Goal: Task Accomplishment & Management: Manage account settings

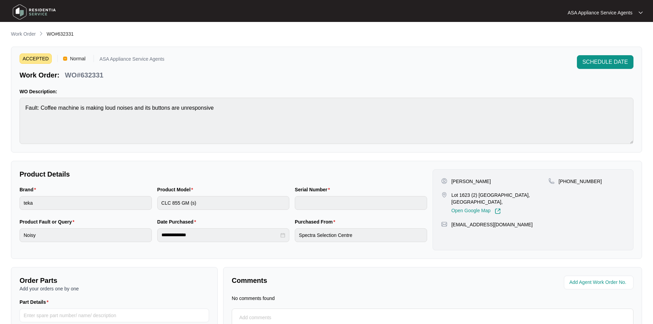
click at [43, 41] on div "**********" at bounding box center [326, 204] width 631 height 349
click at [26, 33] on p "Work Order" at bounding box center [23, 34] width 25 height 7
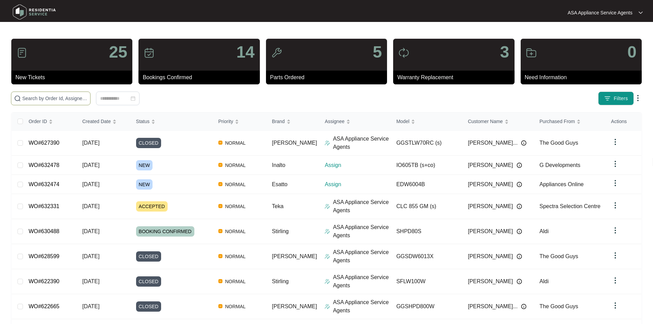
click at [87, 95] on input "text" at bounding box center [54, 99] width 65 height 8
paste input "632474"
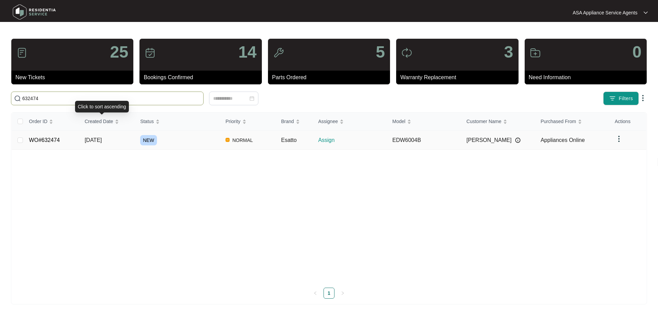
type input "632474"
click at [102, 139] on span "[DATE]" at bounding box center [93, 140] width 17 height 6
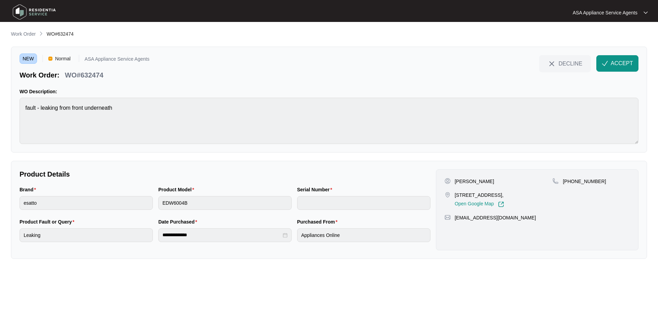
click at [483, 179] on div "[PERSON_NAME] [STREET_ADDRESS], Open Google Map [PHONE_NUMBER] [EMAIL_ADDRESS][…" at bounding box center [537, 209] width 203 height 81
click at [483, 180] on p "[PERSON_NAME]" at bounding box center [474, 181] width 39 height 7
click at [482, 182] on p "[PERSON_NAME]" at bounding box center [474, 181] width 39 height 7
copy p "[PERSON_NAME]"
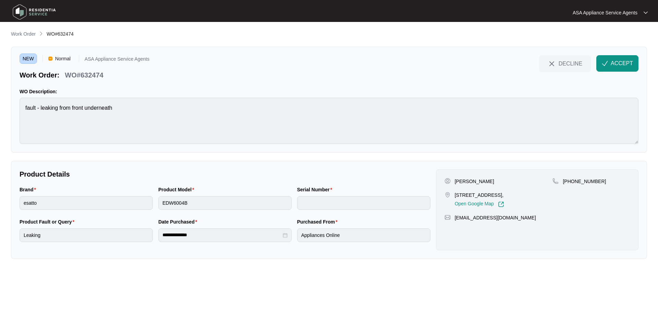
click at [463, 180] on p "[PERSON_NAME]" at bounding box center [474, 181] width 39 height 7
copy p "Karan"
drag, startPoint x: 455, startPoint y: 194, endPoint x: 481, endPoint y: 196, distance: 25.7
click at [481, 196] on p "[STREET_ADDRESS]," at bounding box center [479, 195] width 49 height 7
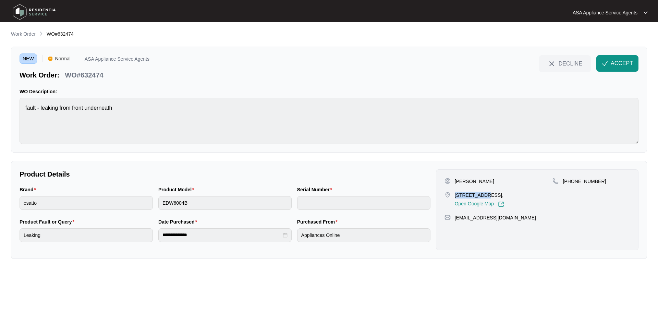
copy p "5 Vibrant Ln"
click at [491, 197] on p "[STREET_ADDRESS]," at bounding box center [479, 195] width 49 height 7
copy p "Ellenbrook"
drag, startPoint x: 570, startPoint y: 182, endPoint x: 613, endPoint y: 183, distance: 42.8
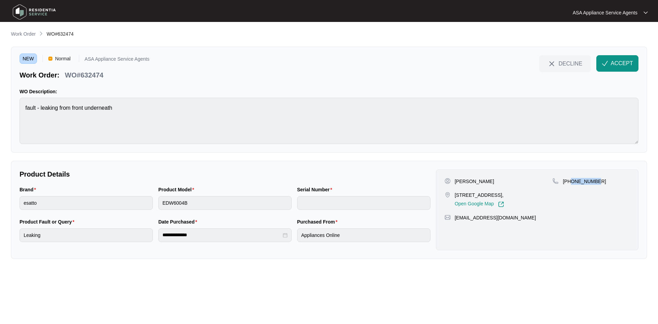
click at [613, 183] on div "[PHONE_NUMBER]" at bounding box center [590, 181] width 77 height 7
copy p "413722496"
drag, startPoint x: 528, startPoint y: 218, endPoint x: 453, endPoint y: 217, distance: 75.1
click at [453, 217] on div "[EMAIL_ADDRESS][DOMAIN_NAME]" at bounding box center [537, 217] width 185 height 7
copy p "[EMAIL_ADDRESS][DOMAIN_NAME]"
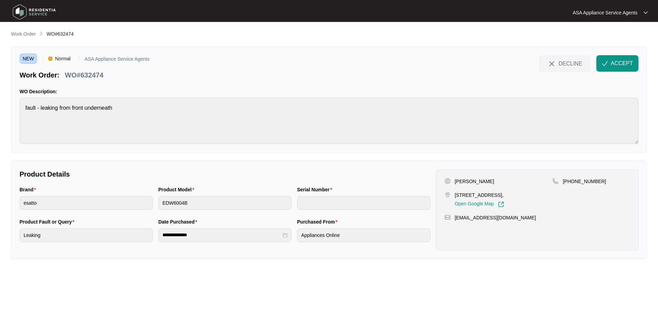
click at [0, 111] on html "**********" at bounding box center [329, 162] width 658 height 324
drag, startPoint x: 109, startPoint y: 73, endPoint x: 68, endPoint y: 76, distance: 40.9
click at [68, 76] on div "Work Order: WO#632474" at bounding box center [85, 74] width 130 height 12
copy p "WO#632474"
click at [132, 206] on div "Brand esatto Product Model EDW6004B Serial Number" at bounding box center [225, 202] width 416 height 32
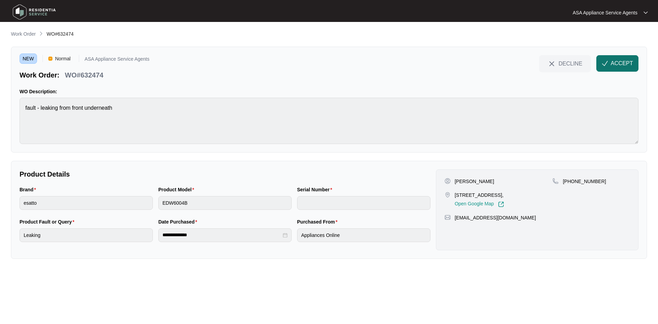
click at [610, 60] on button "ACCEPT" at bounding box center [617, 63] width 42 height 16
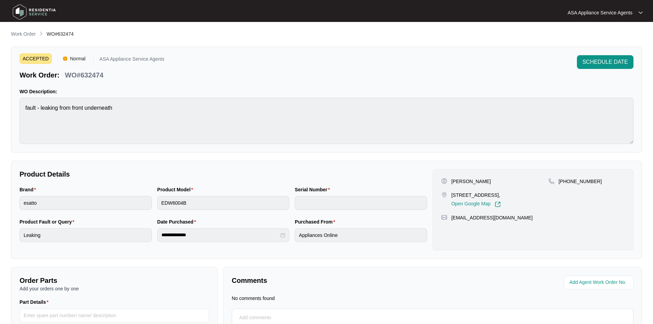
click at [60, 42] on div "**********" at bounding box center [326, 204] width 631 height 349
click at [63, 34] on span "WO#632474" at bounding box center [60, 33] width 27 height 5
drag, startPoint x: 25, startPoint y: 34, endPoint x: 27, endPoint y: 37, distance: 3.7
click at [25, 34] on p "Work Order" at bounding box center [23, 34] width 25 height 7
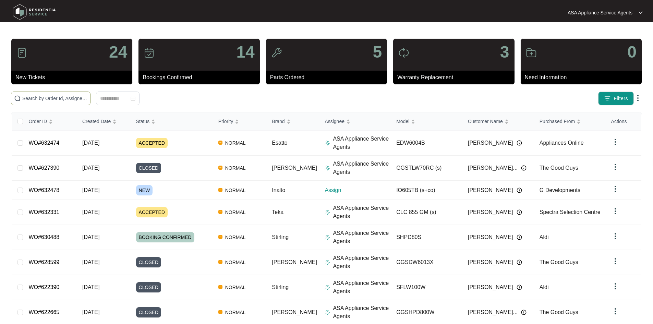
click at [72, 101] on input "text" at bounding box center [54, 99] width 65 height 8
paste input "632478"
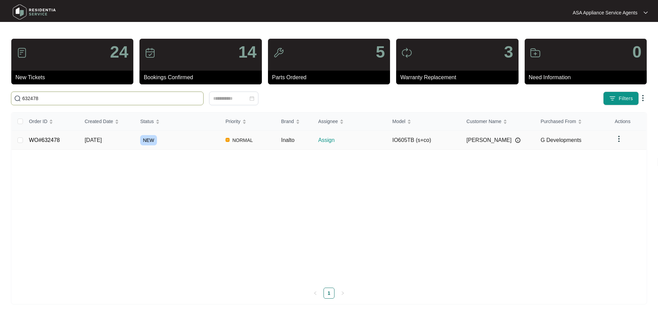
type input "632478"
click at [155, 141] on span "NEW" at bounding box center [148, 140] width 17 height 10
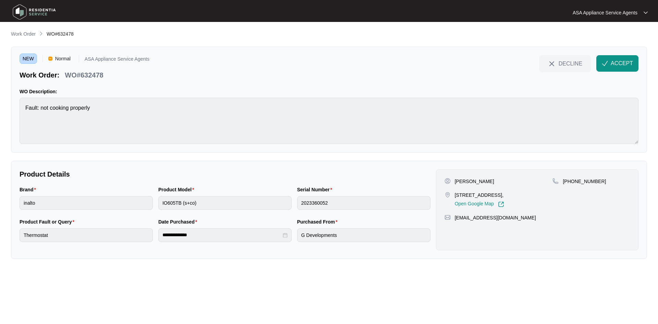
click at [478, 181] on p "[PERSON_NAME]" at bounding box center [474, 181] width 39 height 7
copy p "[PERSON_NAME]"
click at [455, 181] on p "[PERSON_NAME]" at bounding box center [474, 181] width 39 height 7
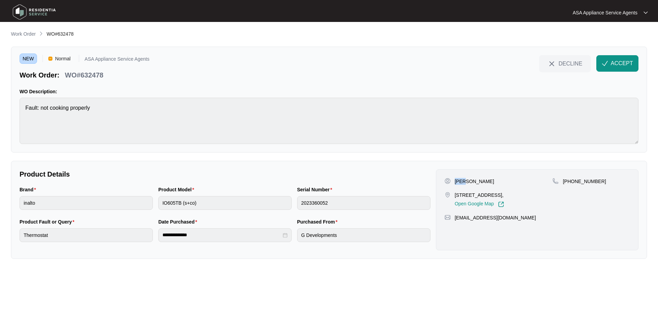
copy p "Don"
drag, startPoint x: 490, startPoint y: 195, endPoint x: 456, endPoint y: 195, distance: 34.6
click at [456, 195] on p "[STREET_ADDRESS]," at bounding box center [479, 195] width 49 height 7
copy p "[STREET_ADDRESS]"
click at [504, 195] on p "[STREET_ADDRESS]," at bounding box center [479, 195] width 49 height 7
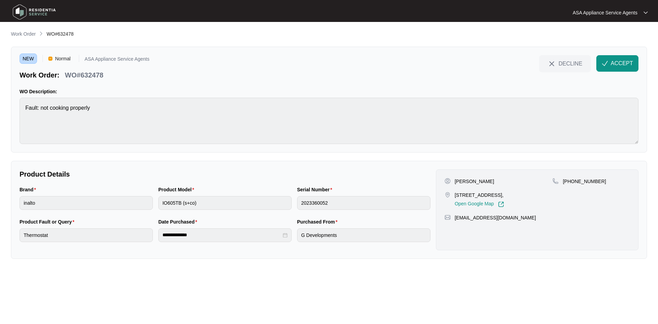
click at [504, 195] on p "[STREET_ADDRESS]," at bounding box center [479, 195] width 49 height 7
drag, startPoint x: 570, startPoint y: 182, endPoint x: 600, endPoint y: 181, distance: 30.2
click at [600, 181] on div "[PHONE_NUMBER]" at bounding box center [590, 181] width 77 height 7
click at [136, 203] on div "Brand inalto Product Model IO605TB (s+co) Serial Number 2023360052" at bounding box center [225, 202] width 416 height 32
drag, startPoint x: 522, startPoint y: 216, endPoint x: 455, endPoint y: 220, distance: 67.0
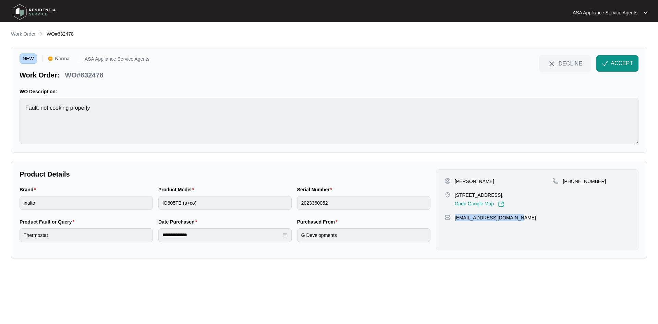
click at [455, 220] on div "[EMAIL_ADDRESS][DOMAIN_NAME]" at bounding box center [537, 217] width 185 height 7
click at [0, 119] on html "**********" at bounding box center [329, 162] width 658 height 324
drag, startPoint x: 107, startPoint y: 75, endPoint x: 67, endPoint y: 76, distance: 40.1
click at [67, 76] on div "Work Order: WO#632478" at bounding box center [85, 74] width 130 height 12
click at [137, 201] on div "Brand inalto Product Model IO605TB (s+co) Serial Number 2023360052" at bounding box center [225, 202] width 416 height 32
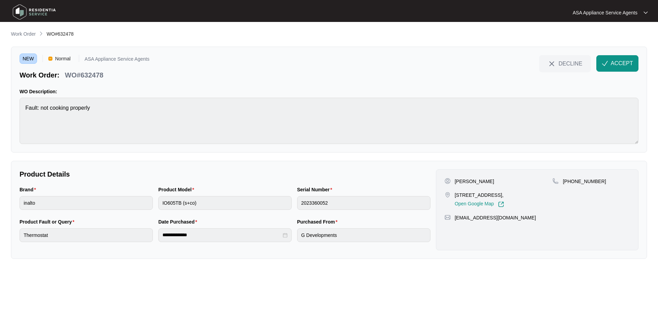
click at [265, 204] on div "Brand inalto Product Model IO605TB (s+co) Serial Number 2023360052" at bounding box center [225, 202] width 416 height 32
click at [618, 61] on span "ACCEPT" at bounding box center [622, 63] width 22 height 8
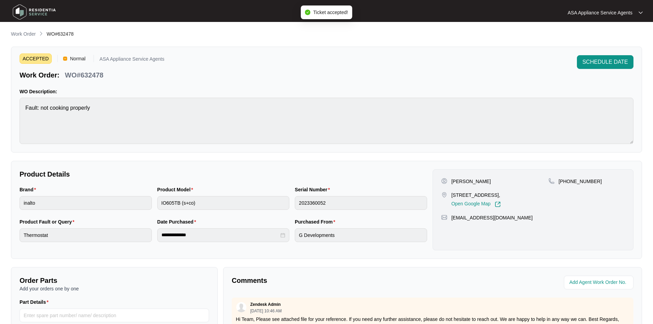
click at [28, 34] on p "Work Order" at bounding box center [23, 34] width 25 height 7
